Goal: Task Accomplishment & Management: Manage account settings

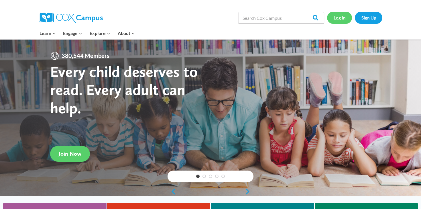
click at [342, 18] on link "Log In" at bounding box center [339, 18] width 25 height 12
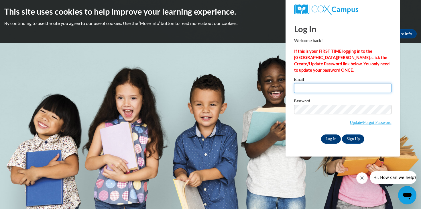
type input "mhilton@foxbay.org"
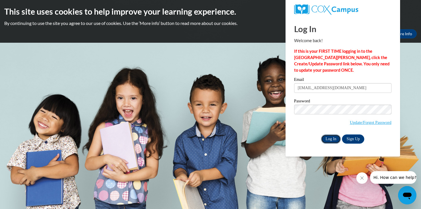
click at [333, 138] on input "Log In" at bounding box center [331, 138] width 20 height 9
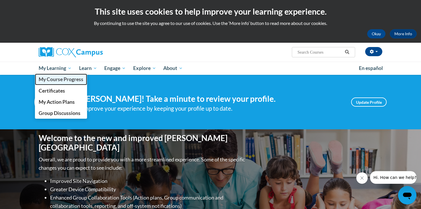
click at [52, 80] on span "My Course Progress" at bounding box center [61, 79] width 45 height 6
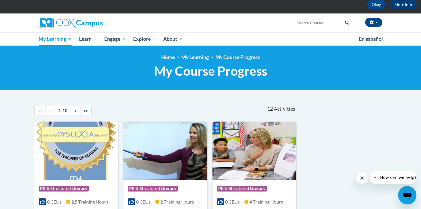
scroll to position [30, 0]
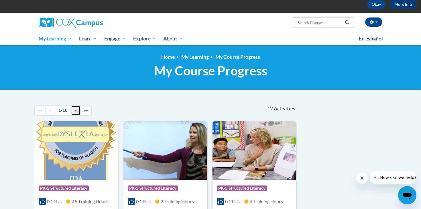
click at [76, 109] on span "»" at bounding box center [76, 110] width 2 height 5
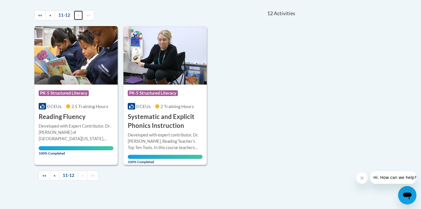
scroll to position [0, 0]
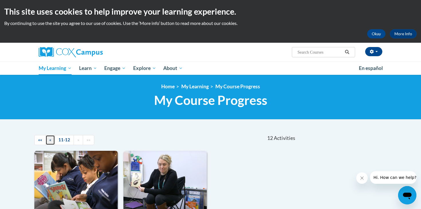
click at [53, 140] on link "«" at bounding box center [50, 140] width 9 height 10
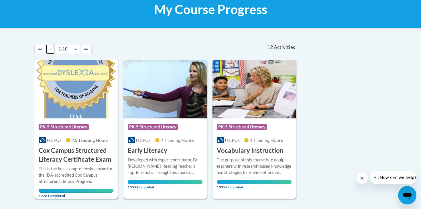
scroll to position [86, 0]
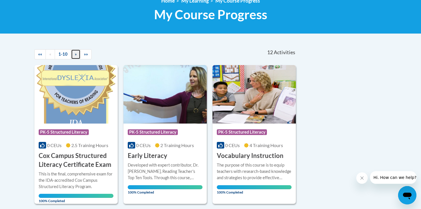
click at [78, 54] on link "»" at bounding box center [75, 54] width 9 height 10
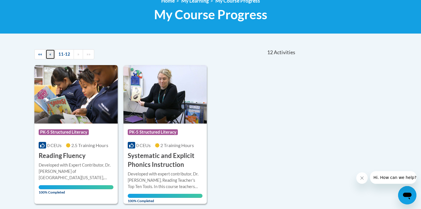
click at [50, 54] on span "«" at bounding box center [50, 54] width 2 height 5
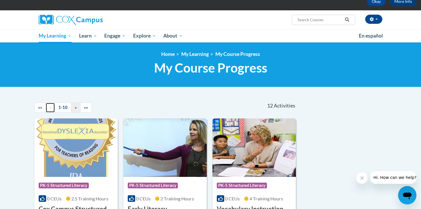
scroll to position [0, 0]
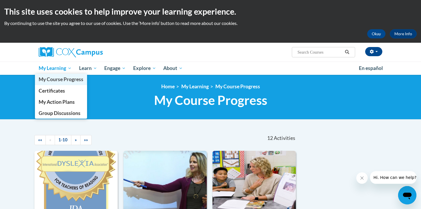
click at [61, 82] on span "My Course Progress" at bounding box center [61, 79] width 45 height 6
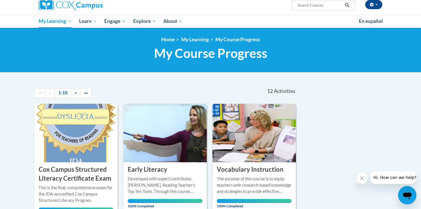
scroll to position [50, 0]
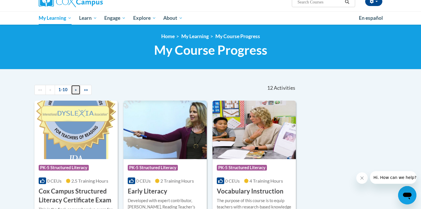
click at [75, 90] on span "»" at bounding box center [76, 89] width 2 height 5
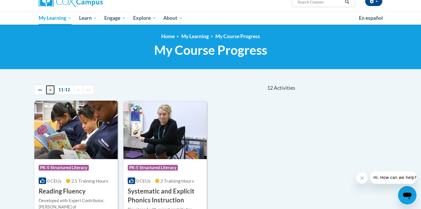
click at [53, 88] on link "«" at bounding box center [50, 90] width 9 height 10
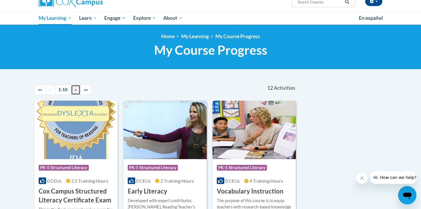
click at [75, 91] on span "»" at bounding box center [76, 89] width 2 height 5
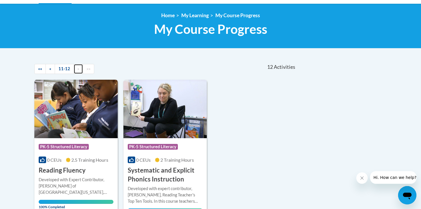
scroll to position [74, 0]
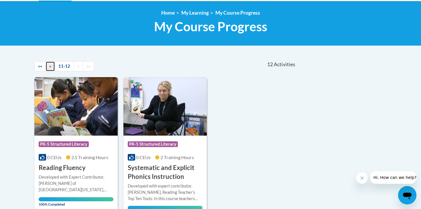
click at [50, 64] on span "«" at bounding box center [50, 66] width 2 height 5
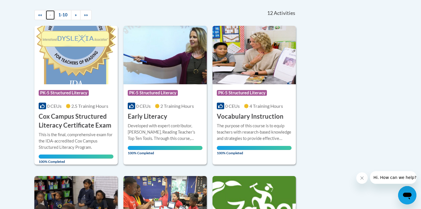
scroll to position [0, 0]
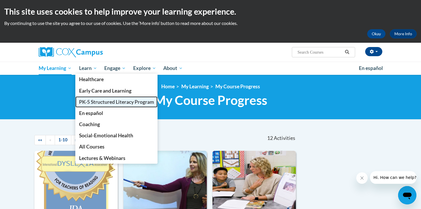
click at [98, 102] on span "PK-5 Structured Literacy Program" at bounding box center [116, 102] width 75 height 6
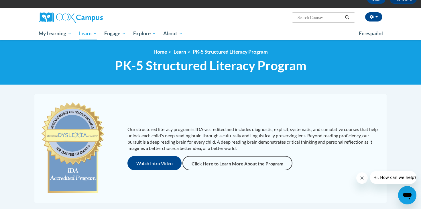
scroll to position [31, 0]
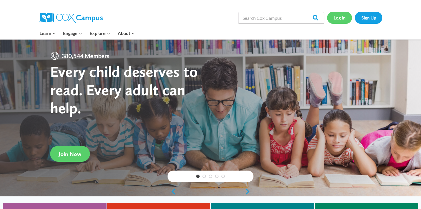
click at [338, 17] on link "Log In" at bounding box center [339, 18] width 25 height 12
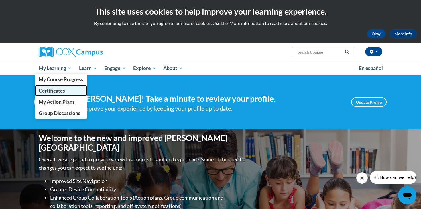
click at [49, 90] on span "Certificates" at bounding box center [52, 91] width 26 height 6
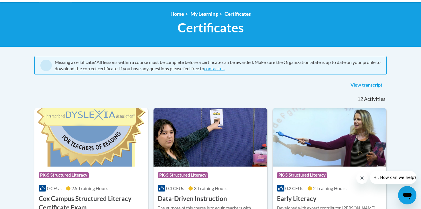
scroll to position [73, 0]
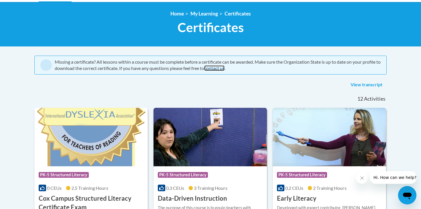
click at [225, 70] on link "contact us" at bounding box center [214, 67] width 20 height 5
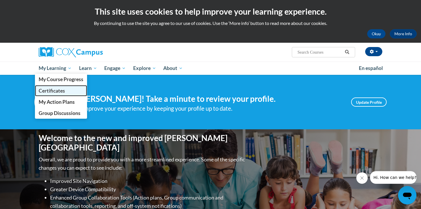
click at [59, 89] on span "Certificates" at bounding box center [52, 91] width 26 height 6
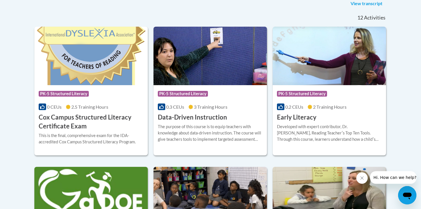
scroll to position [154, 0]
